Goal: Information Seeking & Learning: Learn about a topic

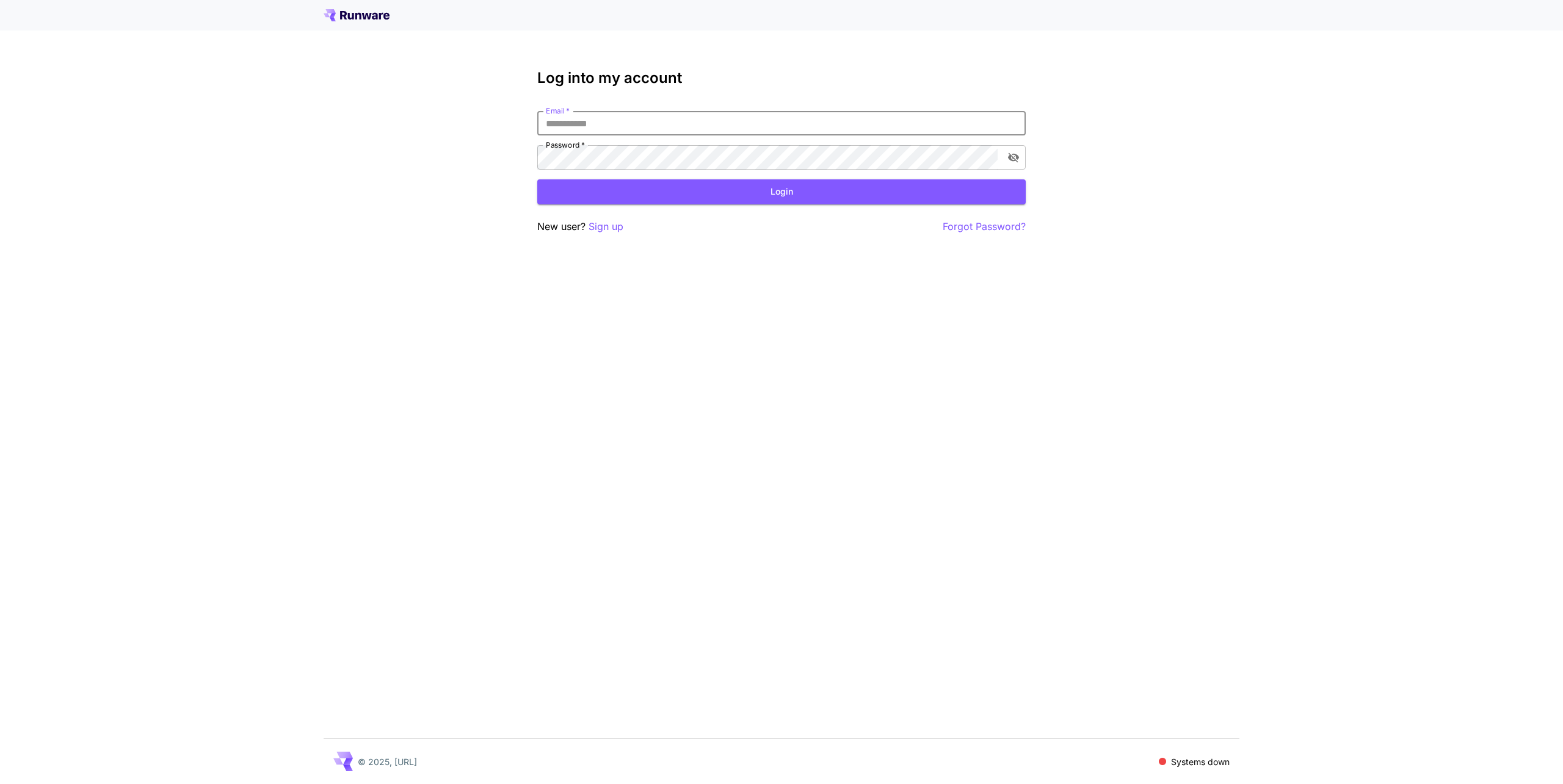
type input "**********"
click at [678, 191] on button "Login" at bounding box center [781, 192] width 488 height 25
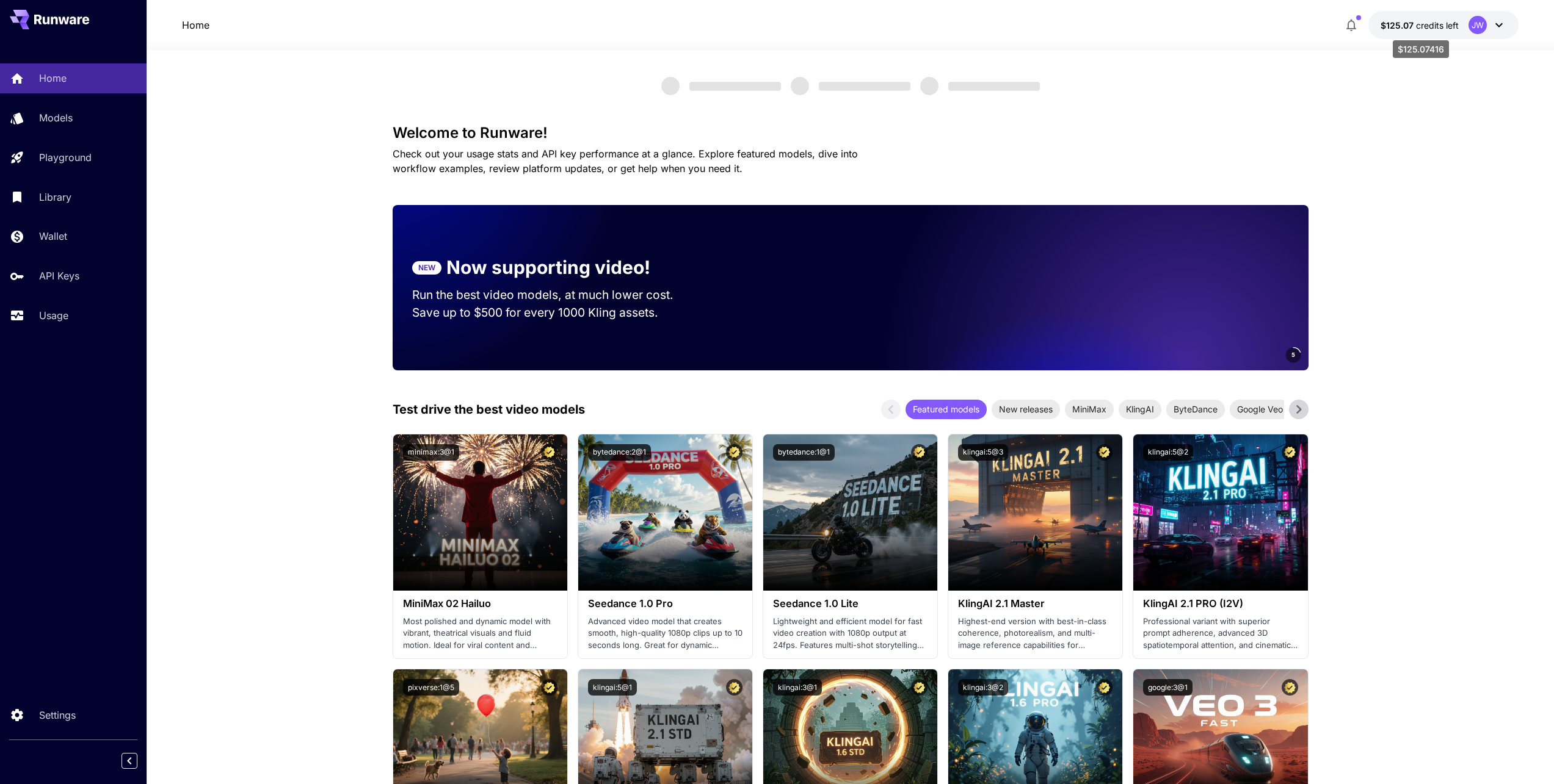
click at [1440, 31] on p "$125.07 credits left" at bounding box center [1420, 25] width 78 height 13
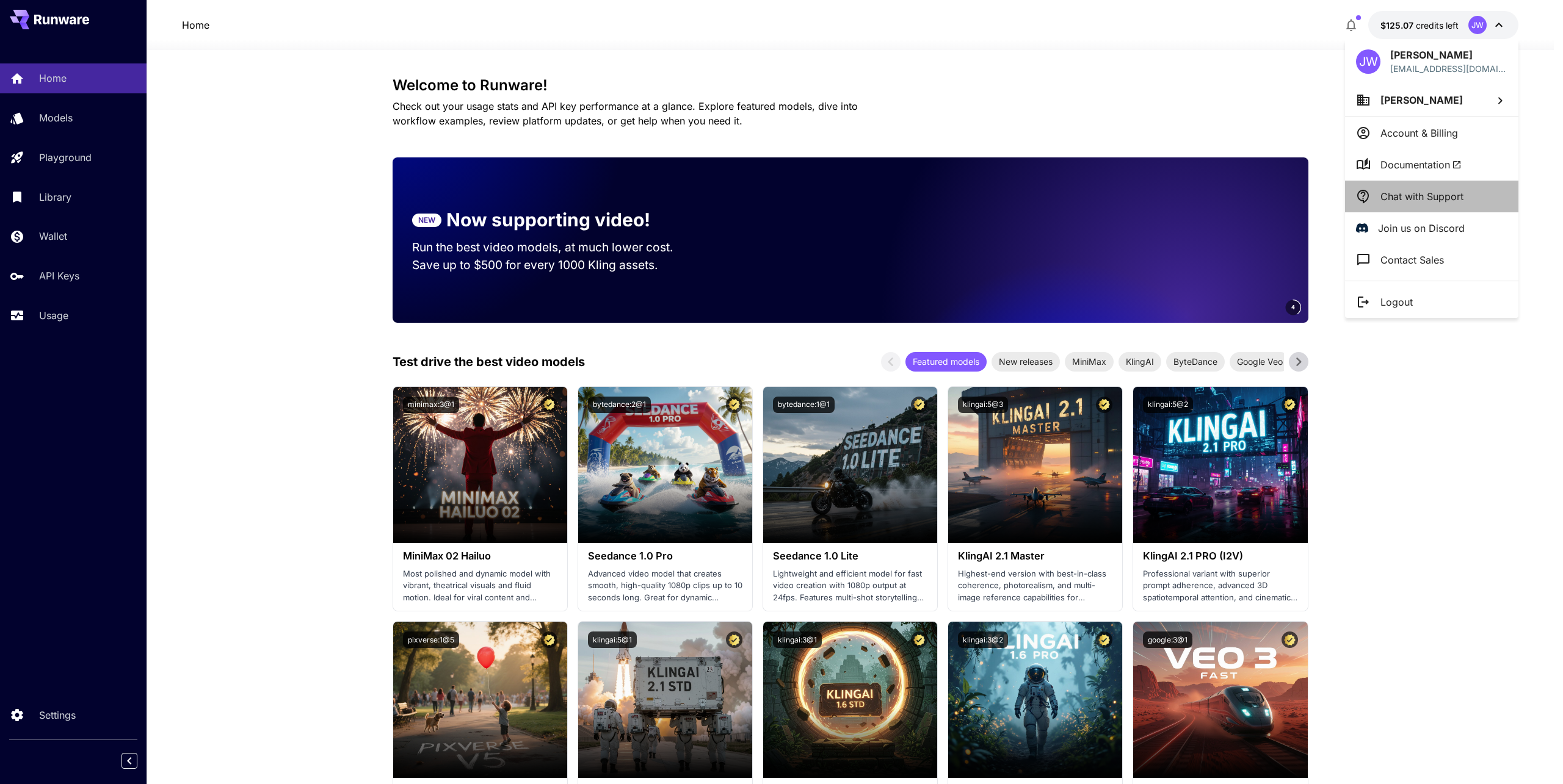
click at [1422, 202] on p "Chat with Support" at bounding box center [1422, 197] width 83 height 15
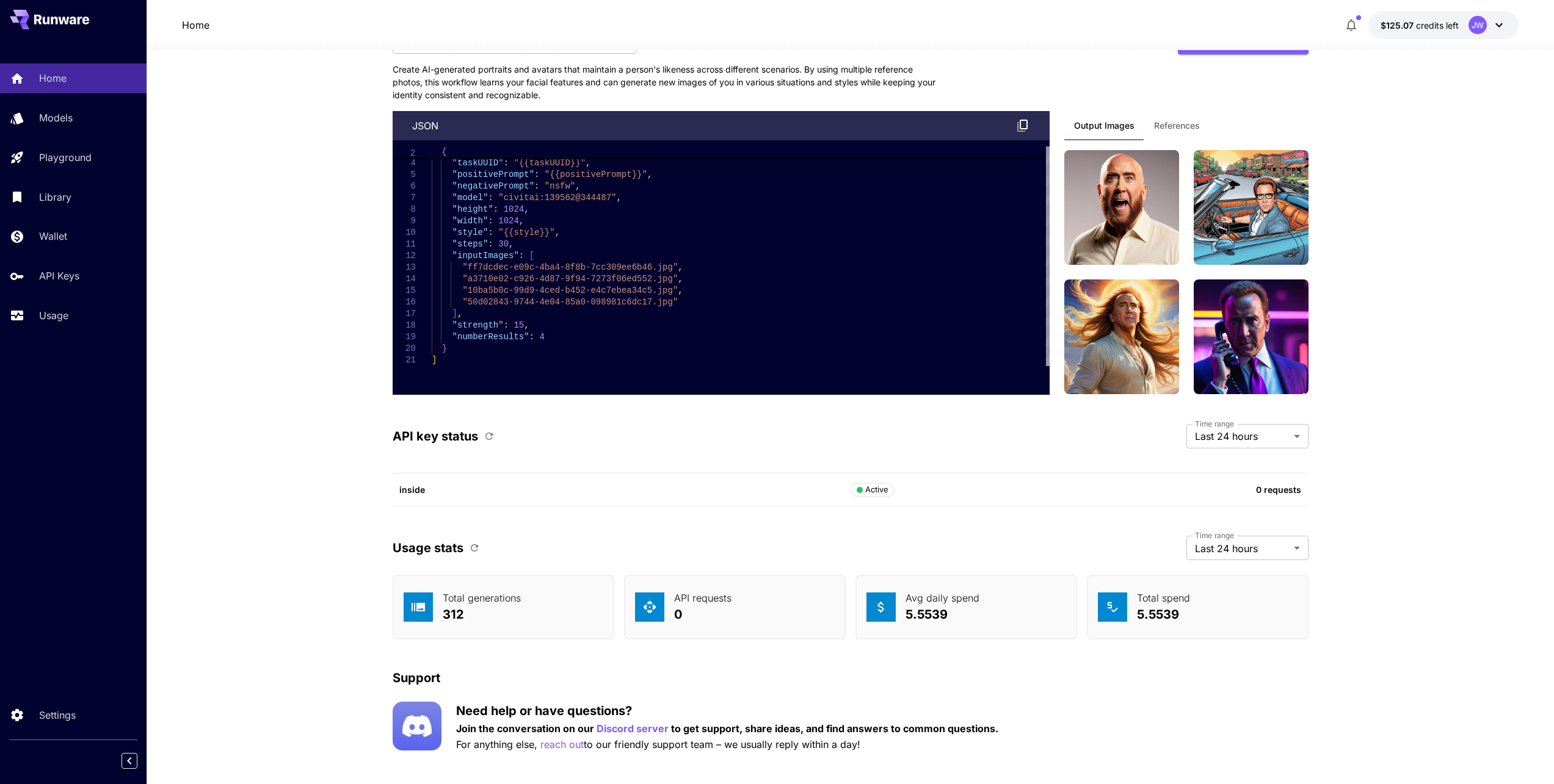
scroll to position [2884, 0]
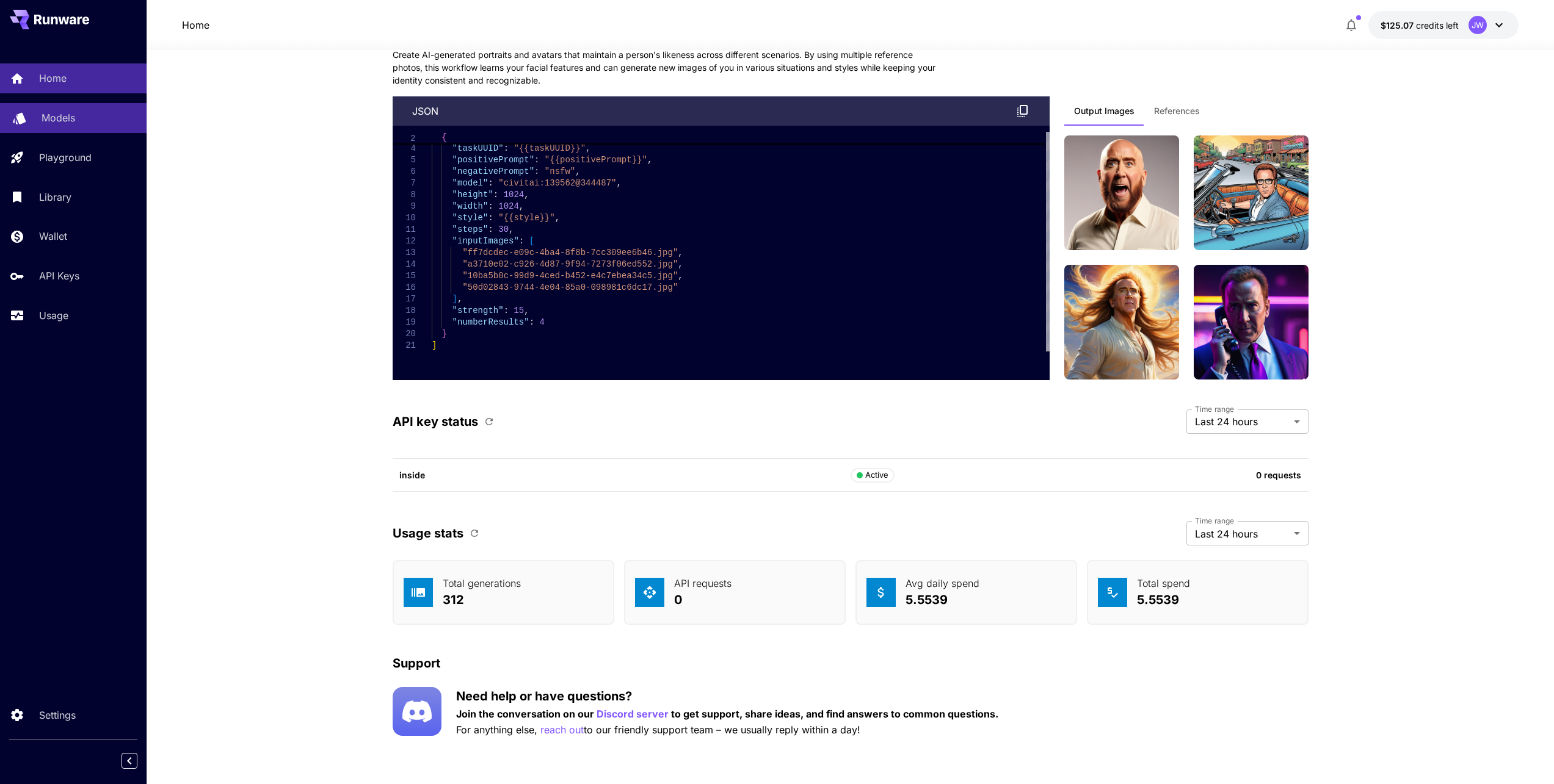
click at [65, 120] on p "Models" at bounding box center [58, 118] width 33 height 15
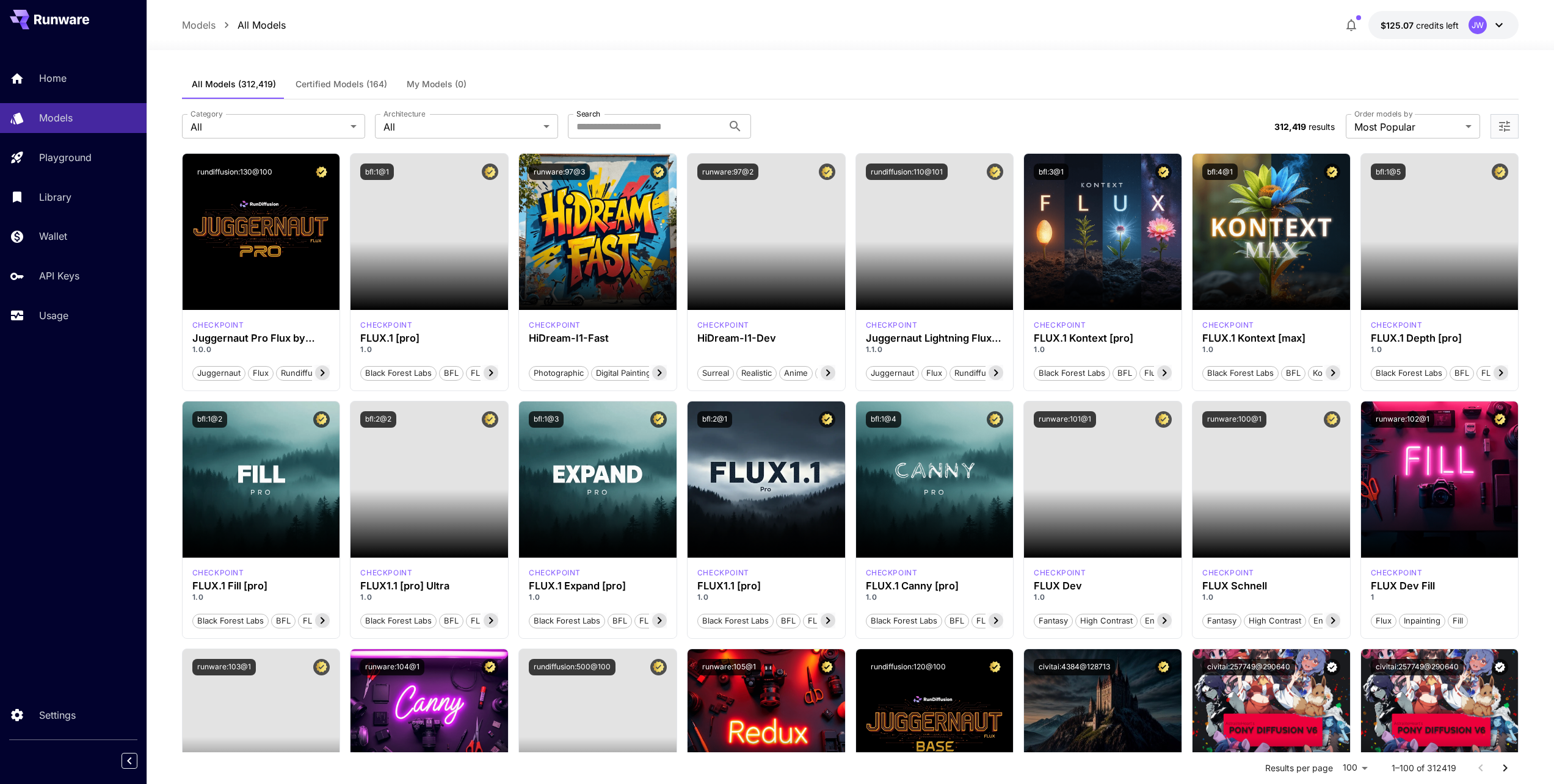
click at [375, 84] on span "Certified Models (164)" at bounding box center [341, 85] width 92 height 11
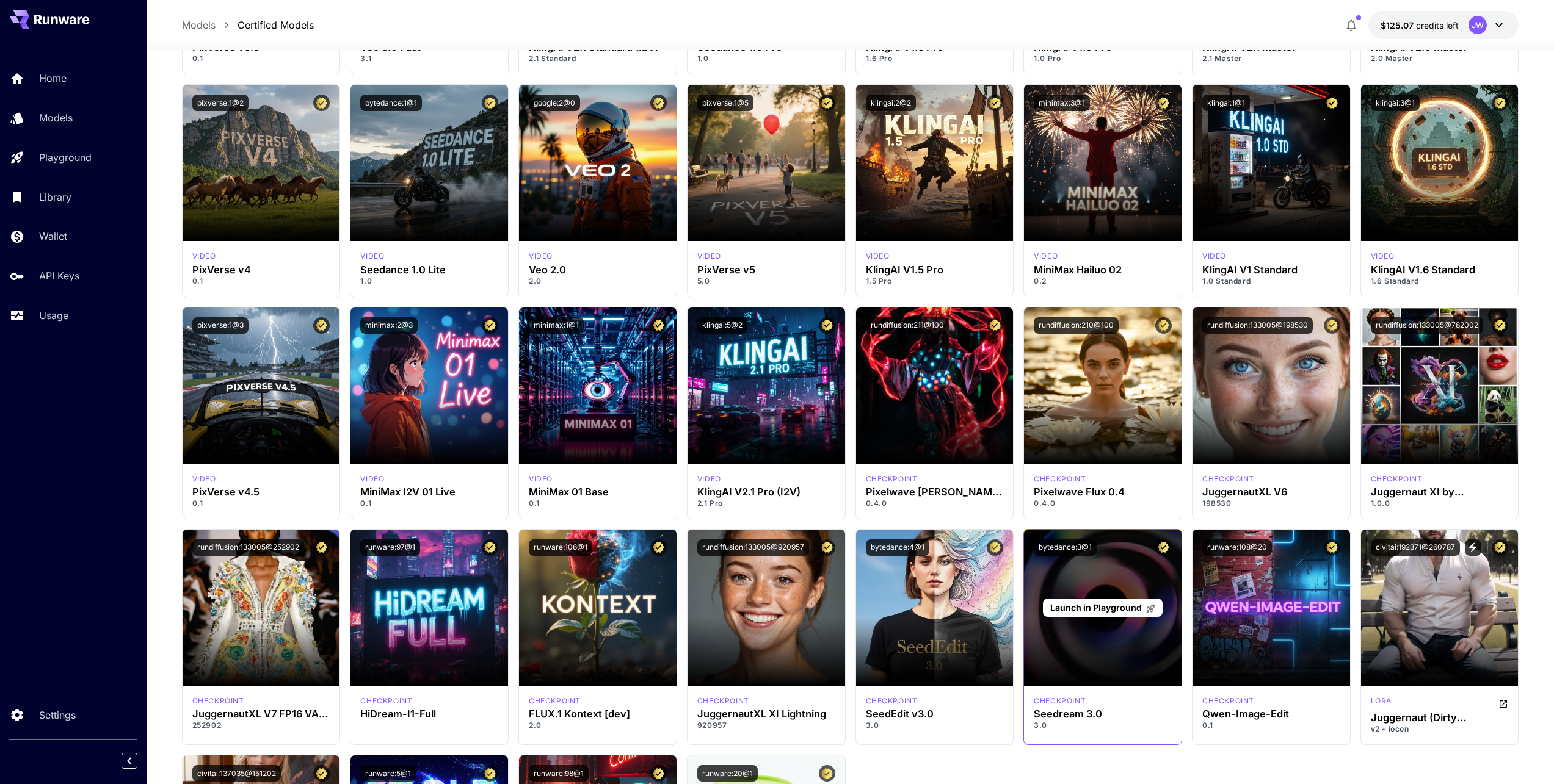
scroll to position [3730, 0]
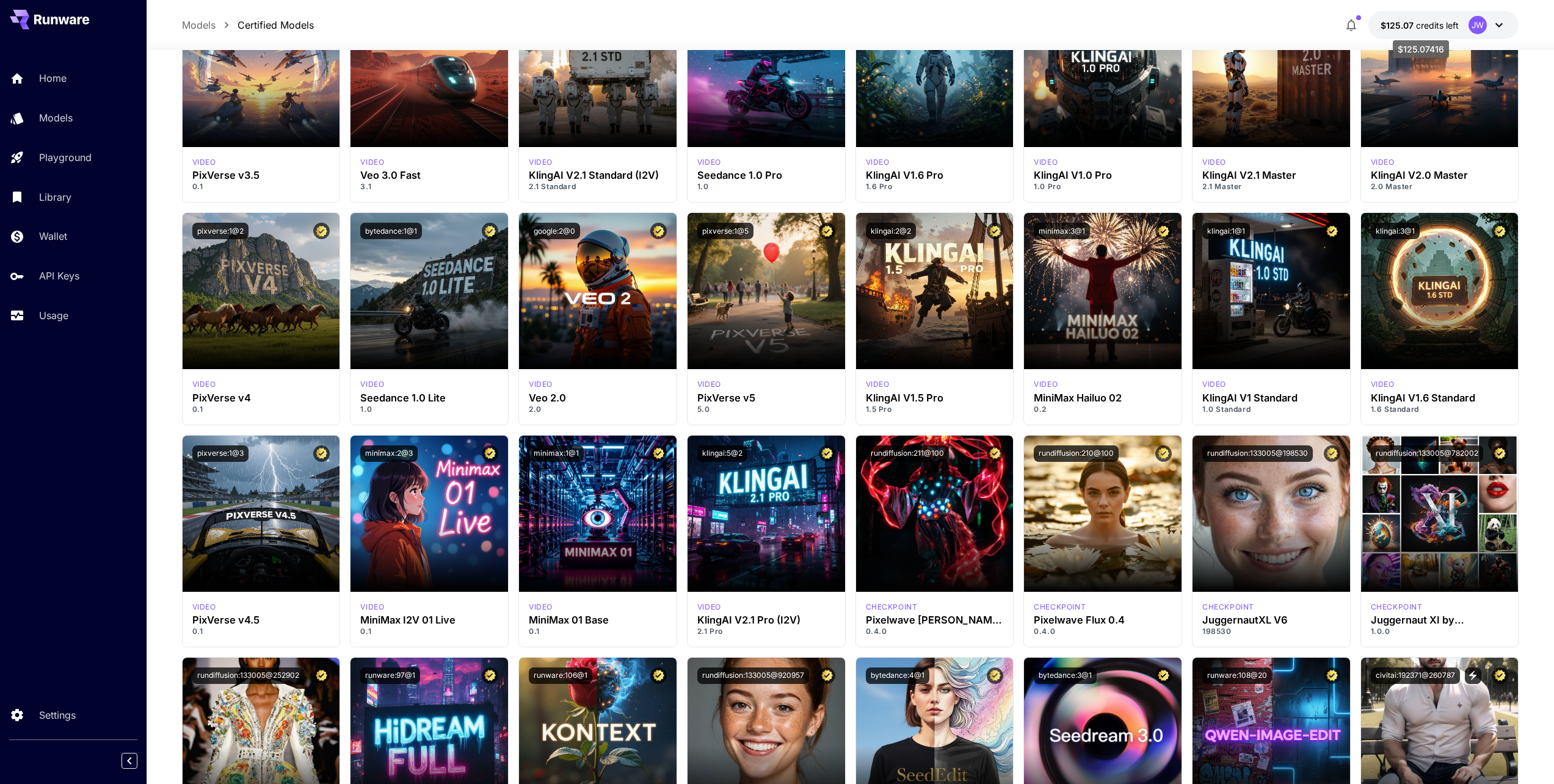
click at [1420, 26] on span "credits left" at bounding box center [1437, 25] width 43 height 11
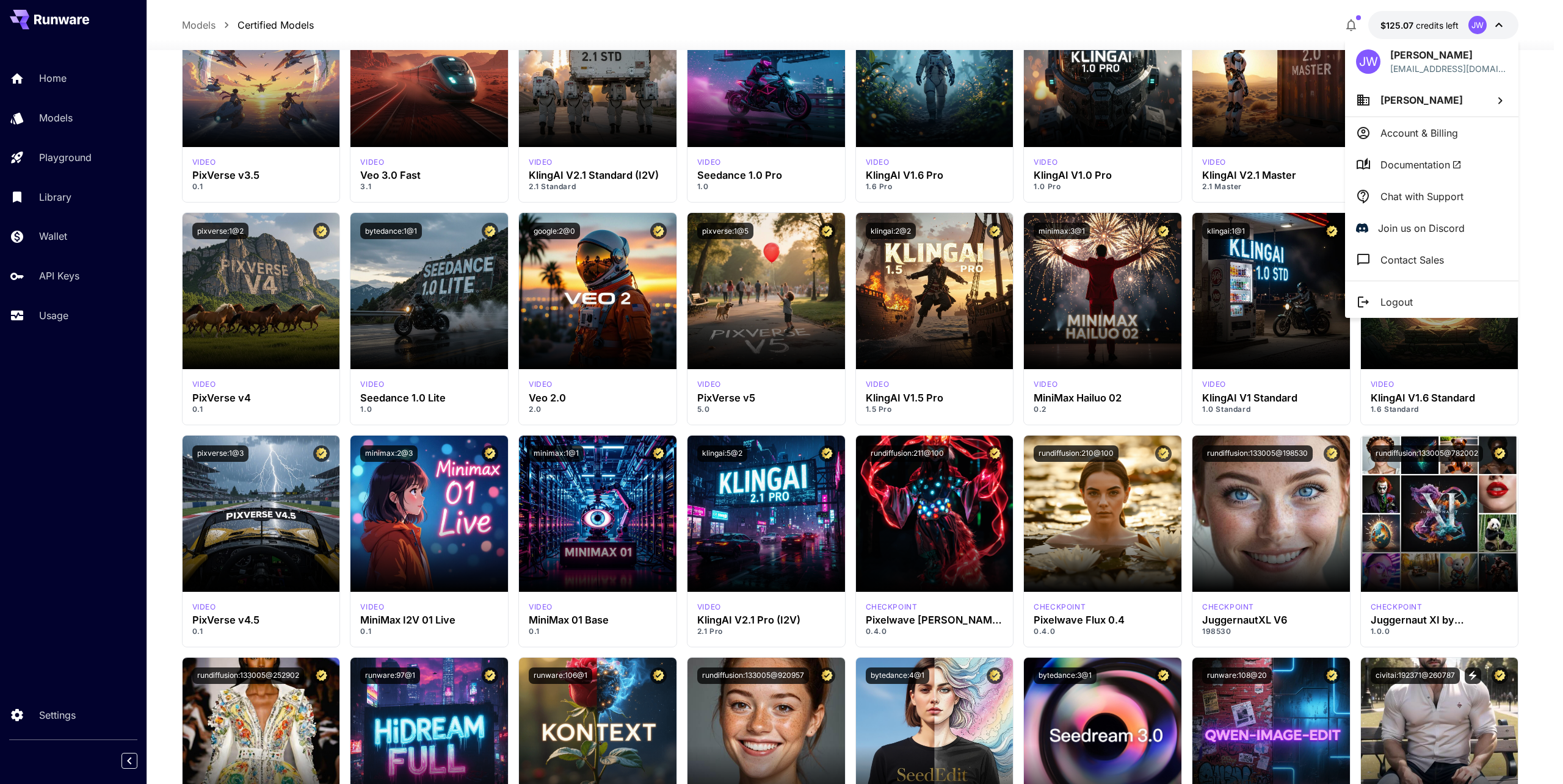
drag, startPoint x: 270, startPoint y: 0, endPoint x: 41, endPoint y: 481, distance: 532.7
click at [17, 593] on div at bounding box center [781, 392] width 1563 height 784
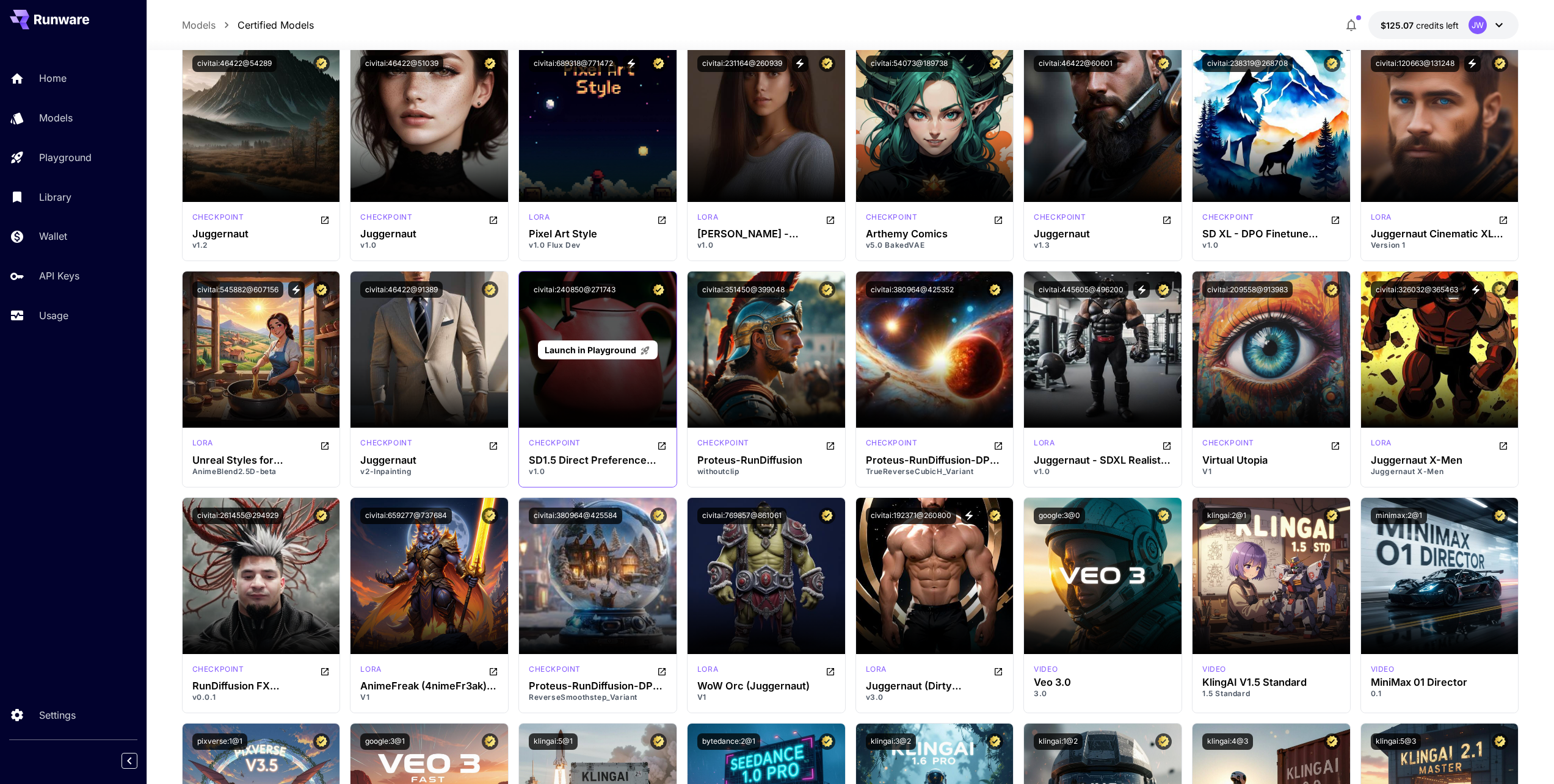
scroll to position [2693, 0]
